Goal: Transaction & Acquisition: Purchase product/service

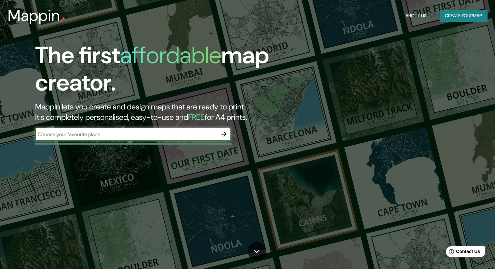
click at [194, 135] on input "text" at bounding box center [126, 134] width 182 height 7
type input "jardim piratininga [GEOGRAPHIC_DATA]"
click at [225, 136] on icon "button" at bounding box center [224, 134] width 8 height 8
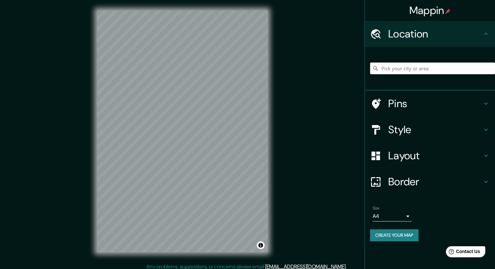
click at [403, 72] on input "Pick your city or area" at bounding box center [432, 68] width 125 height 12
click at [251, 142] on div "Mappin Location Pins Style Layout Border Choose a border. Hint : you can make l…" at bounding box center [247, 136] width 495 height 273
click at [393, 66] on input "Pick your city or area" at bounding box center [432, 68] width 125 height 12
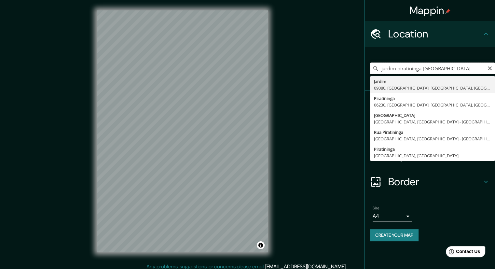
drag, startPoint x: 421, startPoint y: 66, endPoint x: 344, endPoint y: 71, distance: 77.3
click at [344, 71] on div "Mappin Location [GEOGRAPHIC_DATA] [GEOGRAPHIC_DATA], [GEOGRAPHIC_DATA], [GEOGRA…" at bounding box center [247, 136] width 495 height 273
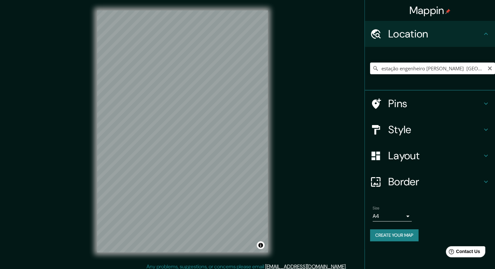
click at [268, 173] on div "© Mapbox © OpenStreetMap Improve this map" at bounding box center [183, 131] width 192 height 263
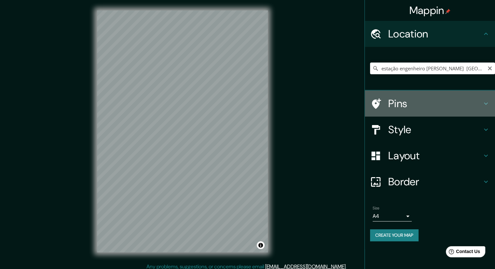
click at [394, 104] on h4 "Pins" at bounding box center [435, 103] width 94 height 13
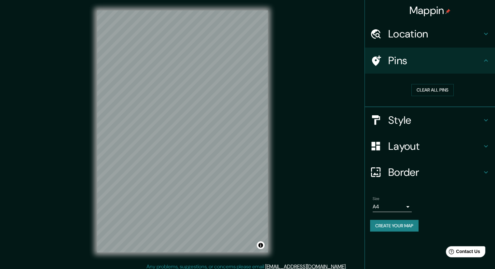
click at [405, 124] on h4 "Style" at bounding box center [435, 120] width 94 height 13
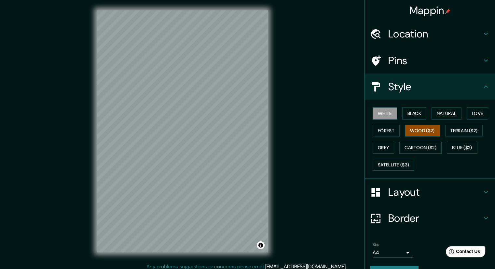
click at [417, 131] on button "Wood ($2)" at bounding box center [422, 131] width 35 height 12
click at [411, 114] on button "Black" at bounding box center [414, 113] width 24 height 12
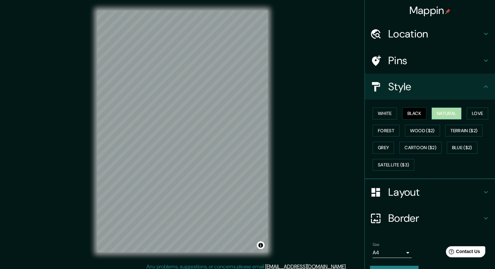
click at [432, 112] on button "Natural" at bounding box center [447, 113] width 30 height 12
click at [469, 112] on button "Love" at bounding box center [477, 113] width 21 height 12
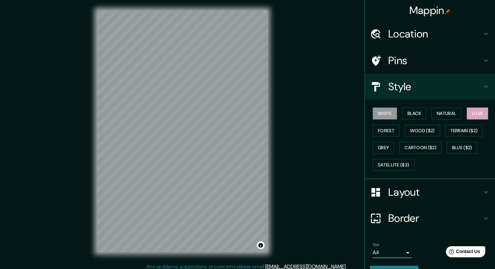
click at [383, 114] on button "White" at bounding box center [385, 113] width 24 height 12
click at [378, 145] on button "Grey" at bounding box center [383, 148] width 21 height 12
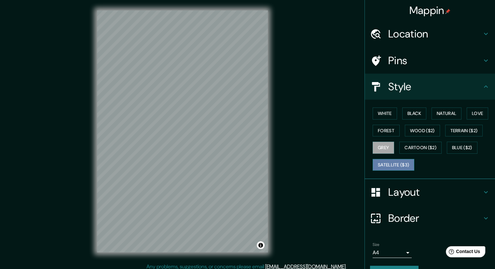
click at [379, 165] on button "Satellite ($3)" at bounding box center [394, 165] width 42 height 12
click at [405, 143] on button "Cartoon ($2)" at bounding box center [420, 148] width 42 height 12
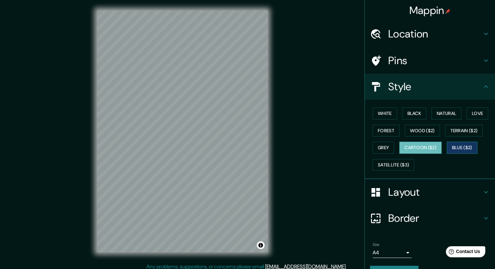
click at [457, 148] on button "Blue ($2)" at bounding box center [462, 148] width 31 height 12
click at [383, 150] on button "Grey" at bounding box center [383, 148] width 21 height 12
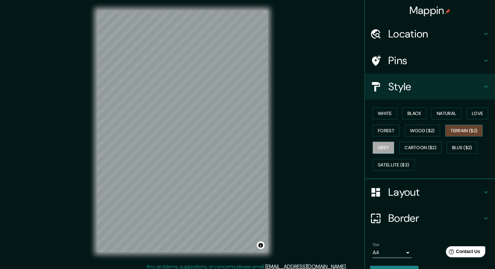
click at [467, 131] on button "Terrain ($2)" at bounding box center [464, 131] width 38 height 12
click at [477, 117] on button "Love" at bounding box center [477, 113] width 21 height 12
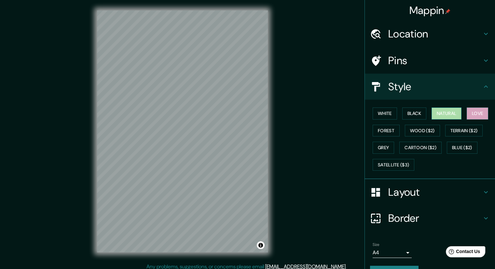
click at [449, 113] on button "Natural" at bounding box center [447, 113] width 30 height 12
click at [402, 114] on button "Black" at bounding box center [414, 113] width 24 height 12
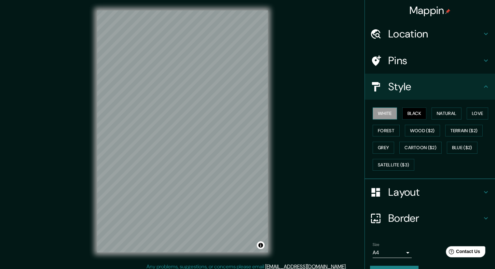
click at [383, 115] on button "White" at bounding box center [385, 113] width 24 height 12
click at [384, 134] on button "Forest" at bounding box center [386, 131] width 27 height 12
click at [413, 111] on button "Black" at bounding box center [414, 113] width 24 height 12
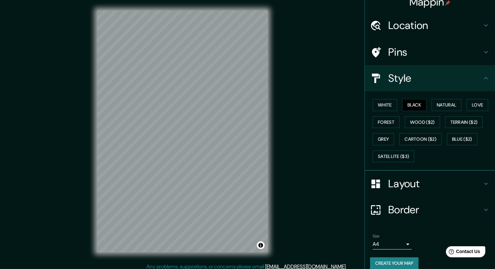
scroll to position [16, 0]
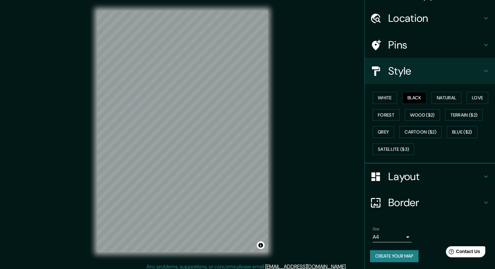
click at [413, 164] on div "Layout" at bounding box center [430, 176] width 130 height 26
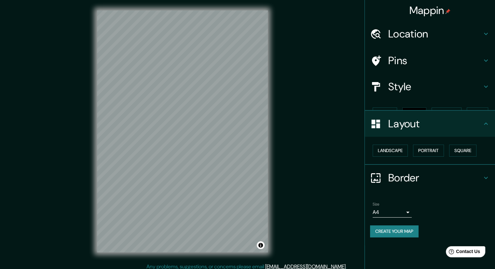
scroll to position [0, 0]
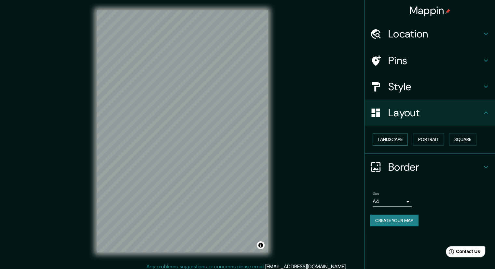
click at [399, 140] on button "Landscape" at bounding box center [390, 139] width 35 height 12
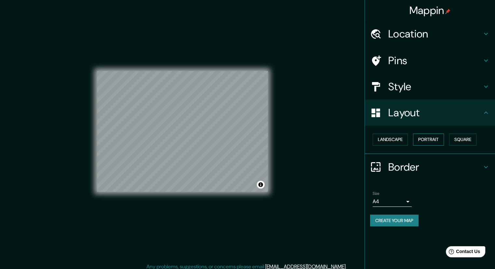
click at [419, 137] on button "Portrait" at bounding box center [428, 139] width 31 height 12
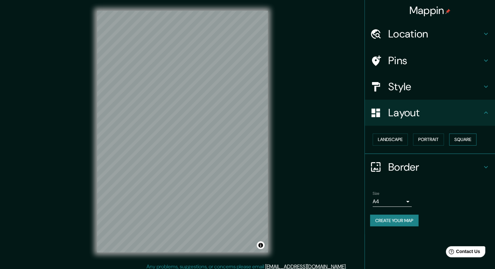
click at [465, 142] on button "Square" at bounding box center [462, 139] width 27 height 12
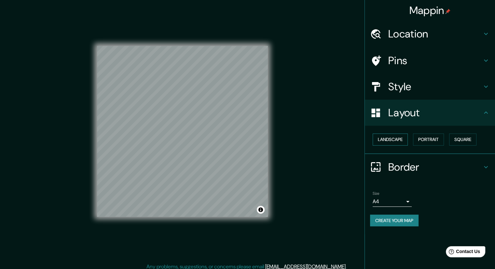
click at [381, 139] on button "Landscape" at bounding box center [390, 139] width 35 height 12
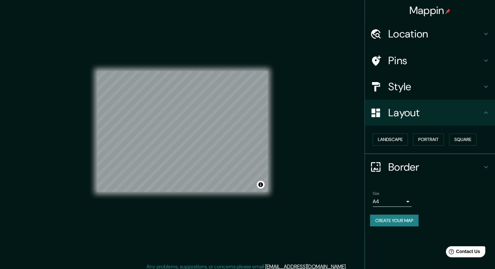
click at [428, 168] on h4 "Border" at bounding box center [435, 166] width 94 height 13
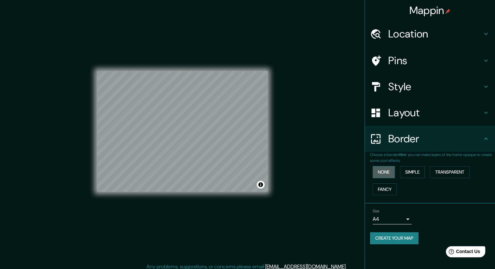
click at [392, 171] on button "None" at bounding box center [384, 172] width 22 height 12
click at [406, 170] on button "Simple" at bounding box center [412, 172] width 25 height 12
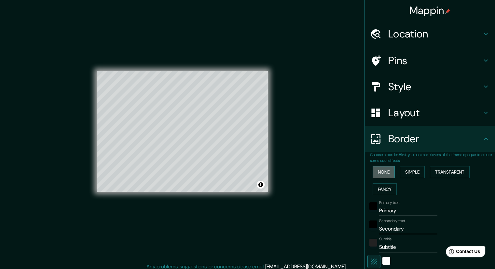
click at [385, 169] on button "None" at bounding box center [384, 172] width 22 height 12
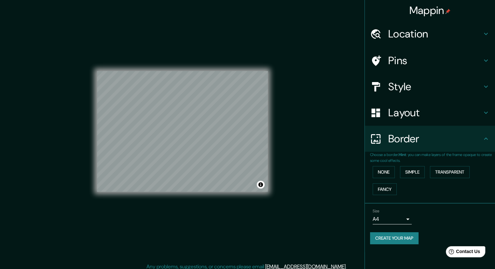
click at [411, 35] on h4 "Location" at bounding box center [435, 33] width 94 height 13
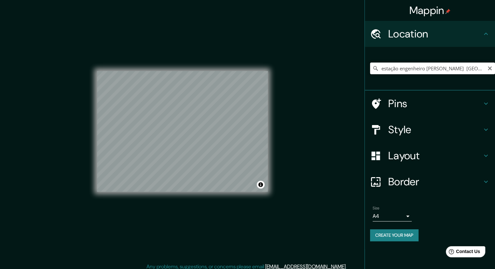
click at [402, 69] on input "estação engenheiro [PERSON_NAME] [GEOGRAPHIC_DATA]" at bounding box center [432, 68] width 125 height 12
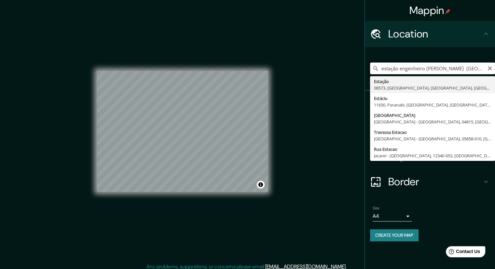
drag, startPoint x: 399, startPoint y: 69, endPoint x: 295, endPoint y: 75, distance: 104.0
click at [296, 75] on div "Mappin Location estação [GEOGRAPHIC_DATA] [GEOGRAPHIC_DATA], [GEOGRAPHIC_DATA],…" at bounding box center [247, 136] width 495 height 273
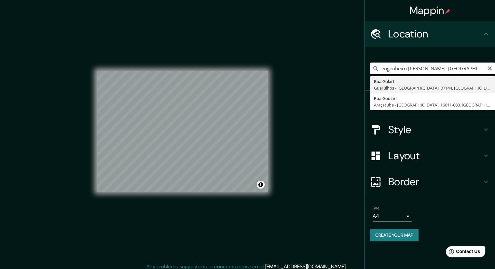
drag, startPoint x: 427, startPoint y: 69, endPoint x: 318, endPoint y: 70, distance: 108.7
click at [318, 70] on div "Mappin Location engenheiro goulart [GEOGRAPHIC_DATA] [GEOGRAPHIC_DATA][PERSON_N…" at bounding box center [247, 136] width 495 height 273
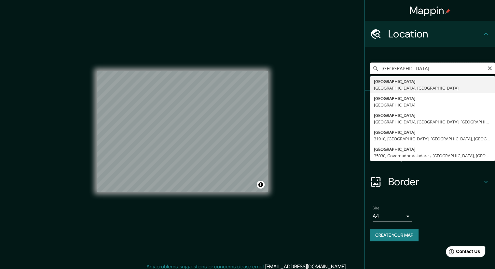
type input "[GEOGRAPHIC_DATA]"
click at [398, 71] on input "[GEOGRAPHIC_DATA]" at bounding box center [432, 68] width 125 height 12
drag, startPoint x: 407, startPoint y: 66, endPoint x: 354, endPoint y: 70, distance: 53.2
click at [354, 70] on div "Mappin Location [GEOGRAPHIC_DATA] [GEOGRAPHIC_DATA] [GEOGRAPHIC_DATA], [GEOGRAP…" at bounding box center [247, 136] width 495 height 273
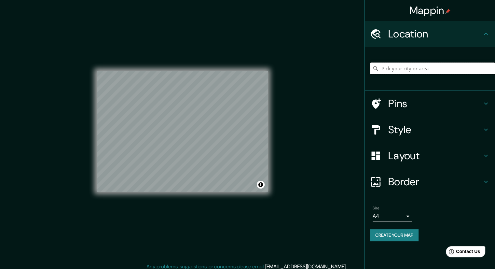
paste input "Jardim Piratininga"
click at [171, 203] on div "© Mapbox © OpenStreetMap Improve this map" at bounding box center [182, 131] width 171 height 242
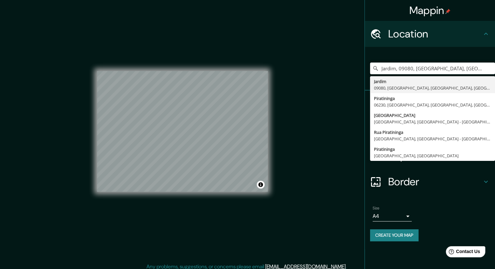
drag, startPoint x: 483, startPoint y: 68, endPoint x: 337, endPoint y: 75, distance: 146.0
click at [337, 75] on div "Mappin Location Jardim, 09080, [GEOGRAPHIC_DATA], [GEOGRAPHIC_DATA], [GEOGRAPHI…" at bounding box center [247, 136] width 495 height 273
click at [409, 67] on input "Jardim, 09080, [GEOGRAPHIC_DATA], [GEOGRAPHIC_DATA], [GEOGRAPHIC_DATA]" at bounding box center [432, 68] width 125 height 12
drag, startPoint x: 399, startPoint y: 68, endPoint x: 443, endPoint y: 74, distance: 44.3
click at [443, 74] on input "Jardim, 09080, [GEOGRAPHIC_DATA], [GEOGRAPHIC_DATA], [GEOGRAPHIC_DATA]" at bounding box center [432, 68] width 125 height 12
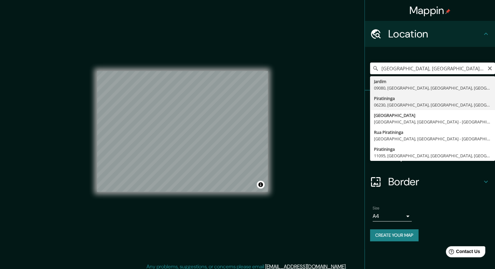
type input "Jardim, 09080, [GEOGRAPHIC_DATA], [GEOGRAPHIC_DATA], [GEOGRAPHIC_DATA]"
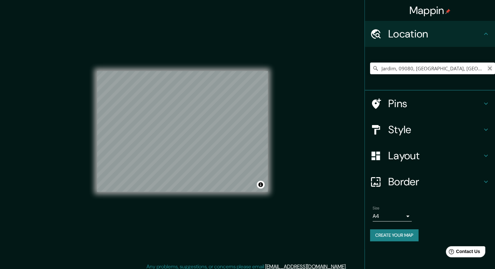
click at [490, 70] on icon "Clear" at bounding box center [489, 68] width 5 height 5
paste input "[GEOGRAPHIC_DATA]"
type input "Sur, Sevilha, Província de [GEOGRAPHIC_DATA], [GEOGRAPHIC_DATA]"
click at [489, 67] on icon "Clear" at bounding box center [490, 68] width 4 height 4
paste input "[GEOGRAPHIC_DATA]"
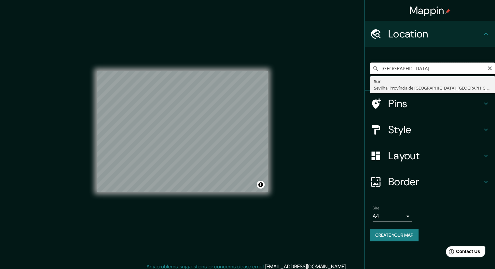
type input "[GEOGRAPHIC_DATA]"
